Goal: Transaction & Acquisition: Purchase product/service

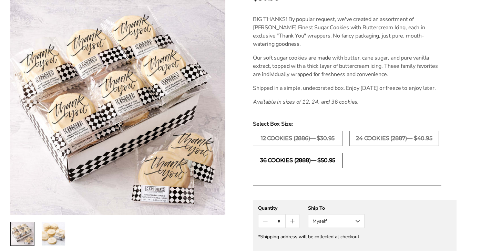
click at [336, 168] on label "36 COOKIES (2888)— $50.95" at bounding box center [298, 160] width 90 height 15
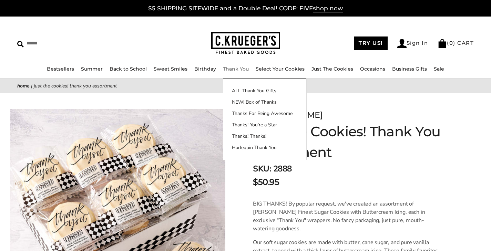
click at [231, 72] on li "Thank You ALL Thank You Gifts NEW! Box of Thanks Thanks For Being Awesome Thank…" at bounding box center [236, 69] width 26 height 8
click at [237, 91] on link "ALL Thank You Gifts" at bounding box center [264, 90] width 83 height 7
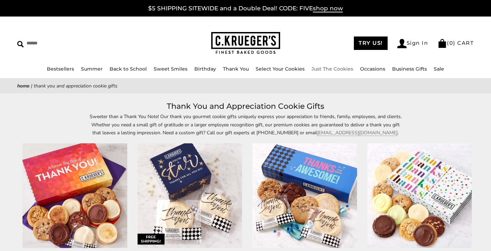
click at [317, 71] on link "Just The Cookies" at bounding box center [332, 69] width 42 height 6
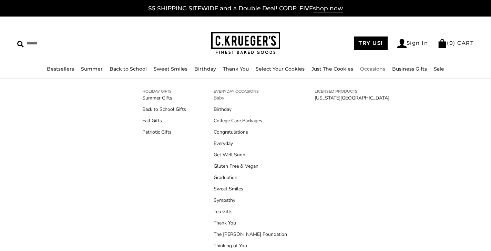
click at [216, 97] on link "Baby" at bounding box center [250, 97] width 73 height 7
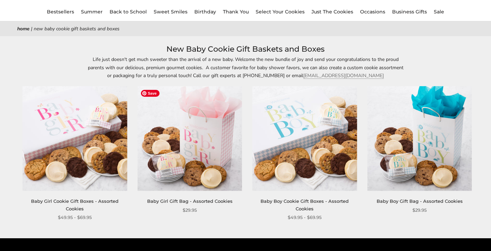
click at [176, 144] on img at bounding box center [189, 138] width 104 height 104
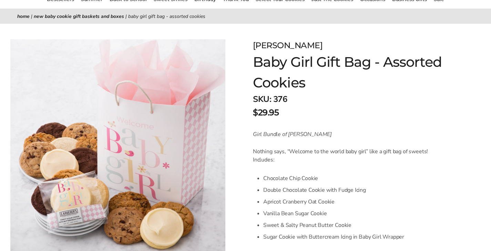
scroll to position [71, 0]
